Goal: Information Seeking & Learning: Find specific fact

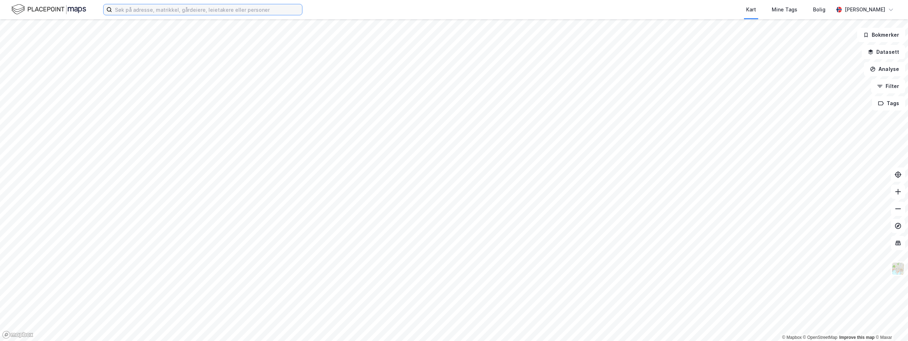
click at [131, 9] on input at bounding box center [207, 9] width 190 height 11
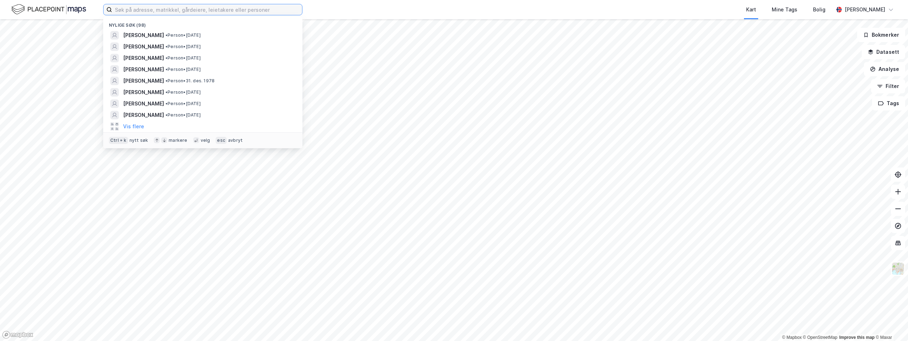
paste input "[PERSON_NAME]"
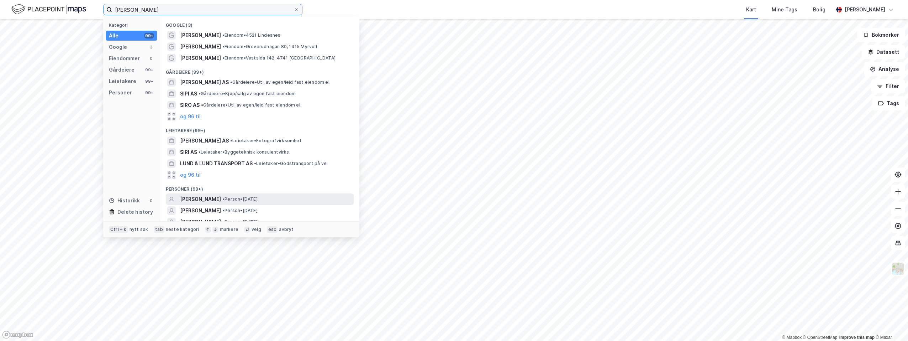
type input "[PERSON_NAME]"
click at [214, 197] on span "[PERSON_NAME]" at bounding box center [200, 199] width 41 height 9
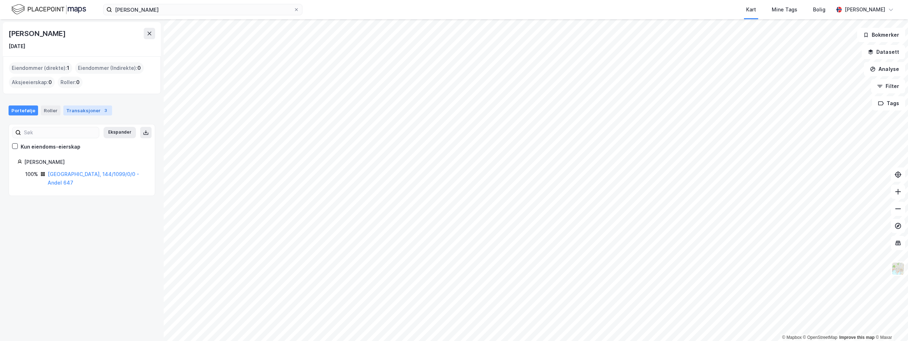
click at [91, 109] on div "Transaksjoner 3" at bounding box center [87, 110] width 49 height 10
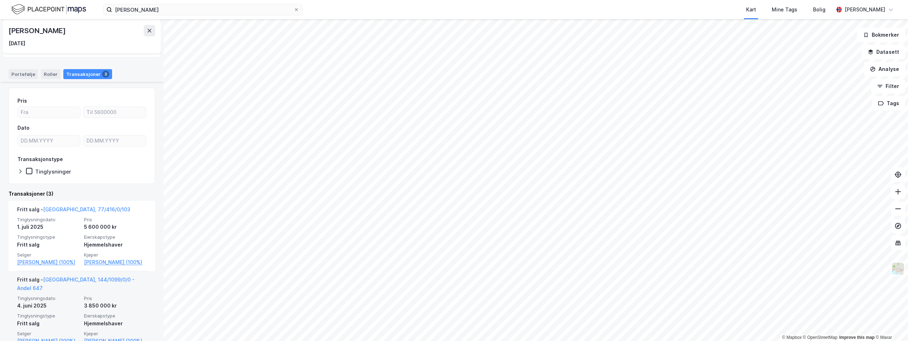
scroll to position [71, 0]
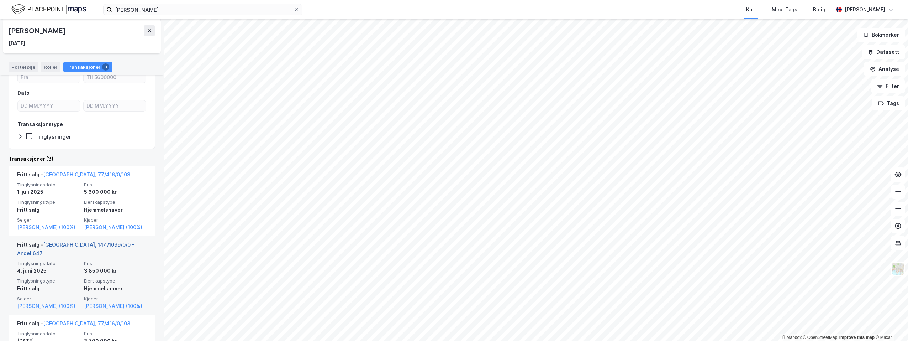
click at [90, 253] on link "[GEOGRAPHIC_DATA], 144/1099/0/0 - Andel 647" at bounding box center [75, 248] width 117 height 15
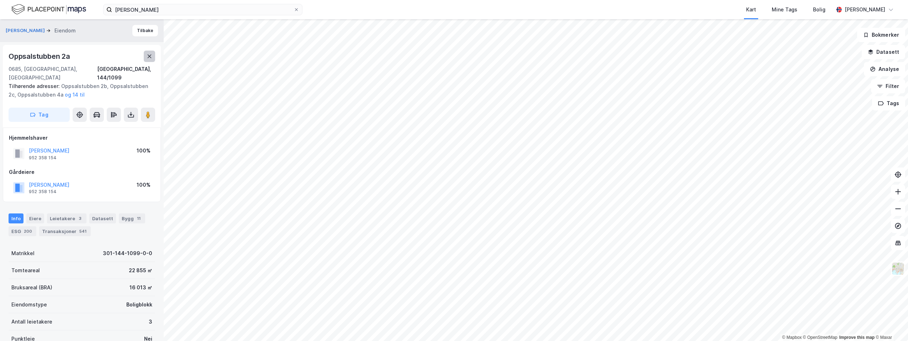
click at [150, 56] on icon at bounding box center [150, 56] width 4 height 4
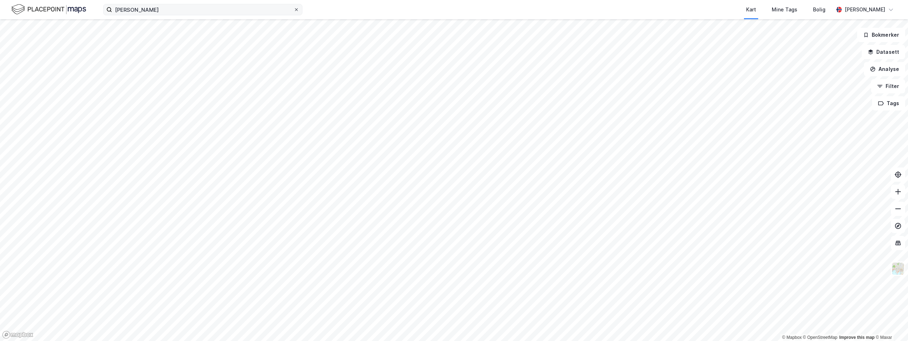
click at [296, 10] on icon at bounding box center [296, 9] width 4 height 4
click at [294, 10] on input "[PERSON_NAME]" at bounding box center [203, 9] width 182 height 11
